Goal: Task Accomplishment & Management: Manage account settings

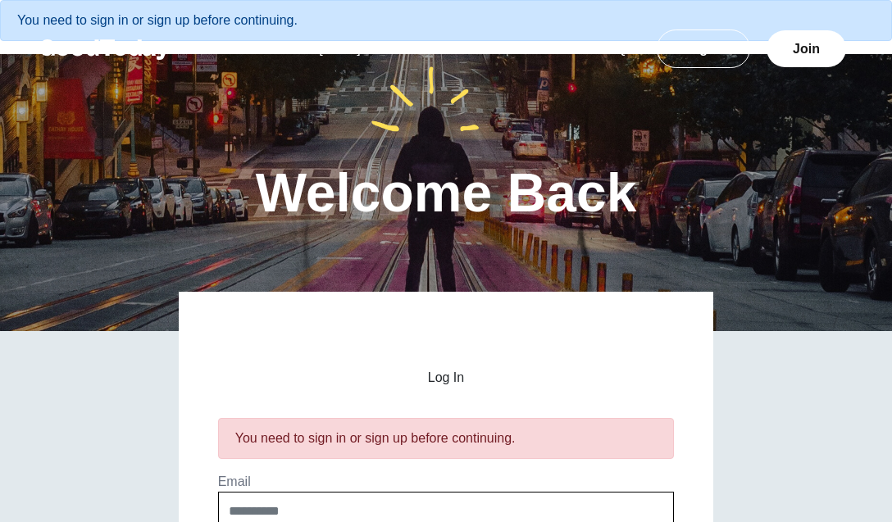
scroll to position [211, 0]
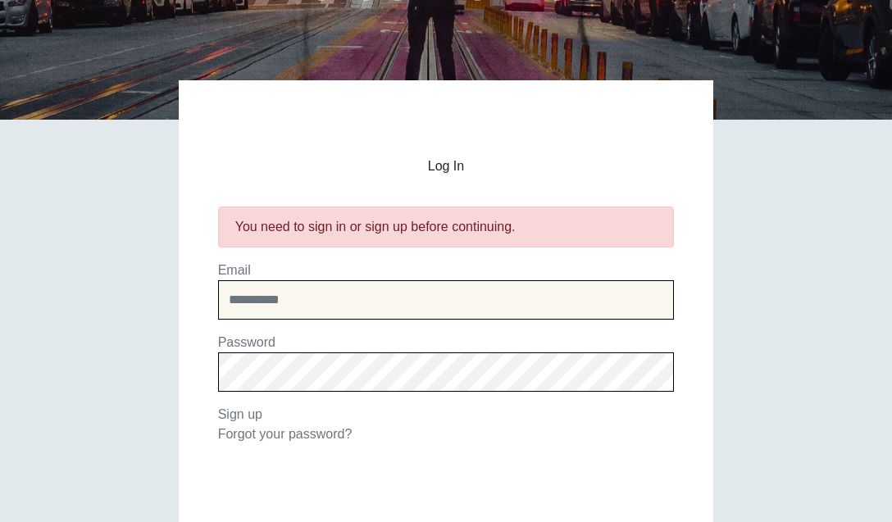
click at [517, 301] on input "email" at bounding box center [446, 299] width 456 height 39
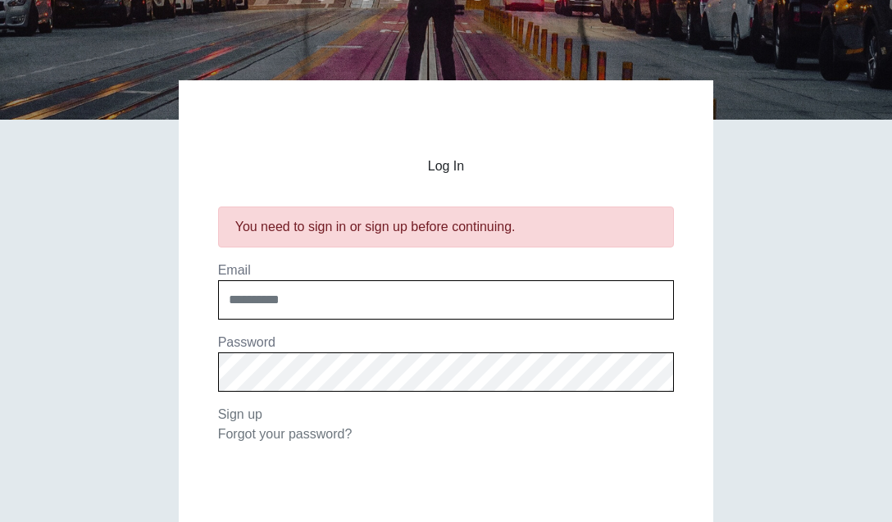
click at [654, 159] on h2 "Log In" at bounding box center [446, 166] width 456 height 15
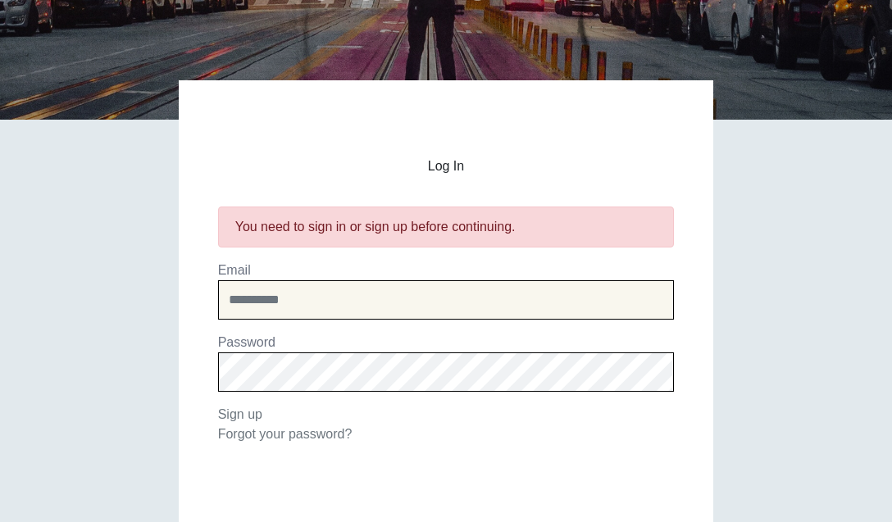
click at [310, 308] on input "email" at bounding box center [446, 299] width 456 height 39
type input "**********"
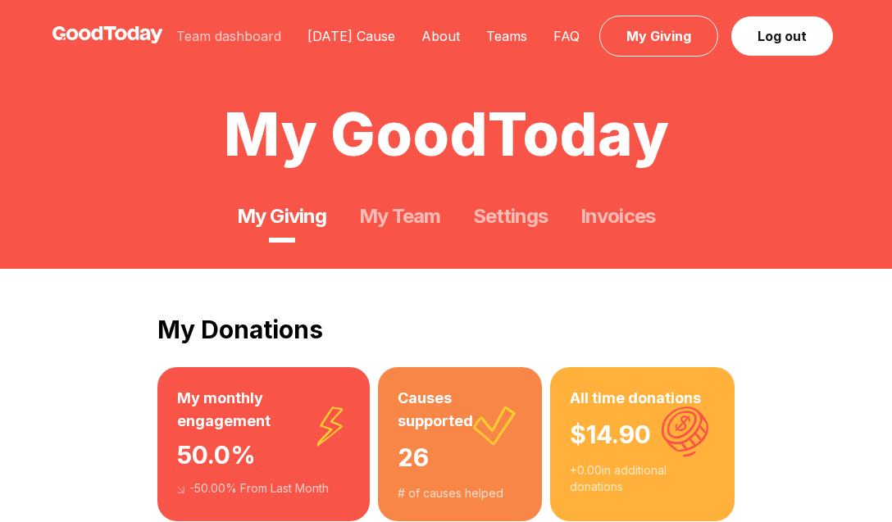
click at [242, 30] on link "Team dashboard" at bounding box center [228, 36] width 131 height 16
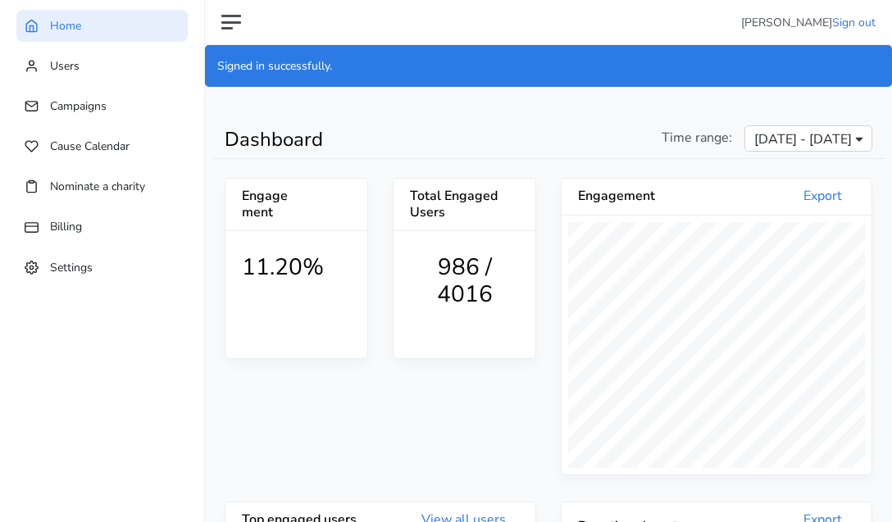
scroll to position [302, 310]
click at [113, 66] on link "Users" at bounding box center [101, 66] width 171 height 32
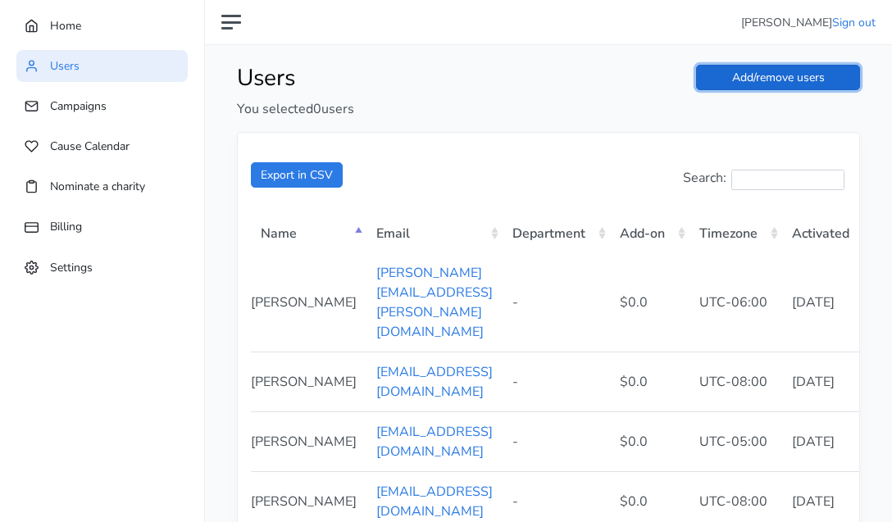
click at [769, 80] on link "Add/remove users" at bounding box center [778, 77] width 164 height 25
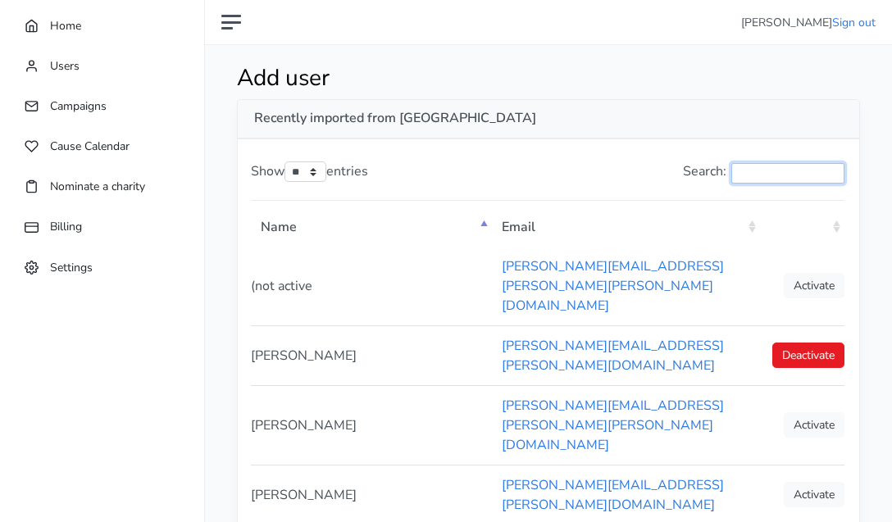
click at [746, 165] on input "Search:" at bounding box center [787, 173] width 113 height 20
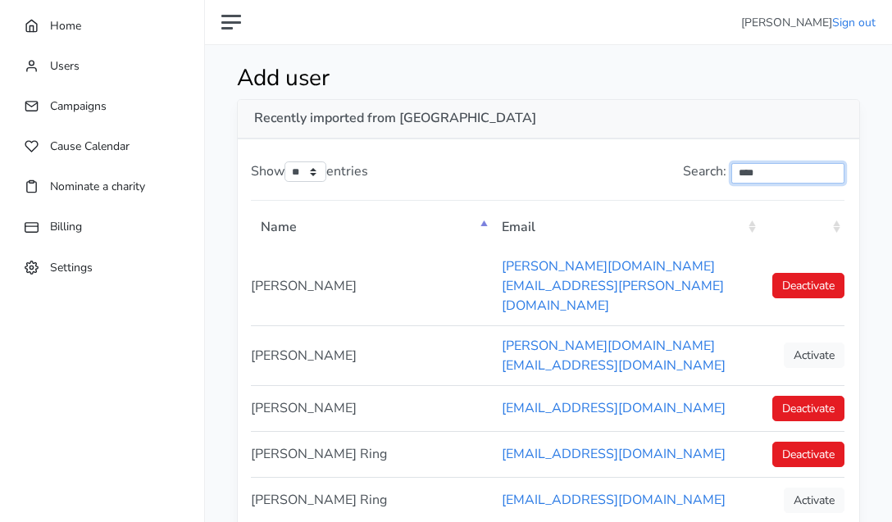
type input "****"
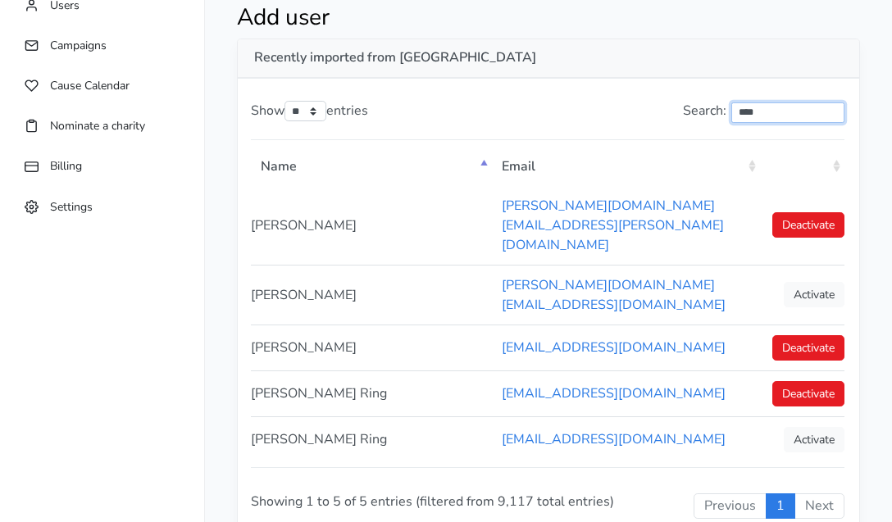
scroll to position [68, 0]
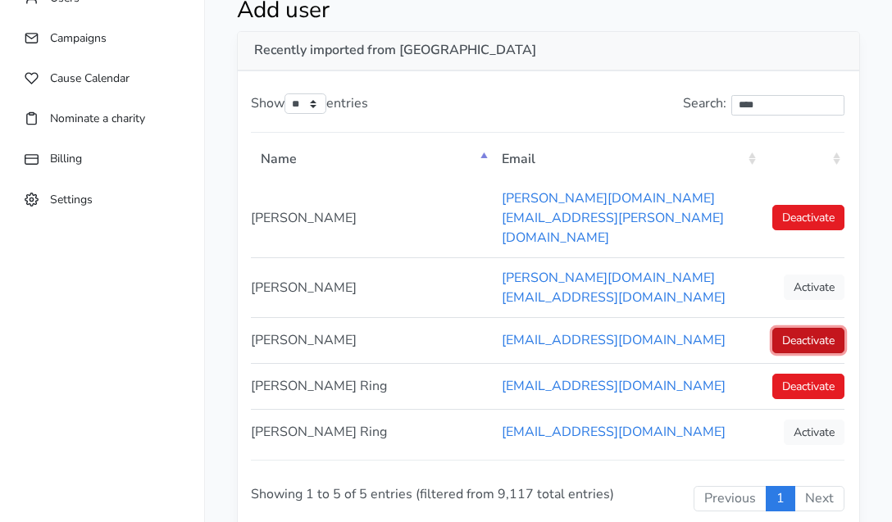
click at [795, 328] on link "Deactivate" at bounding box center [808, 340] width 72 height 25
